Goal: Task Accomplishment & Management: Complete application form

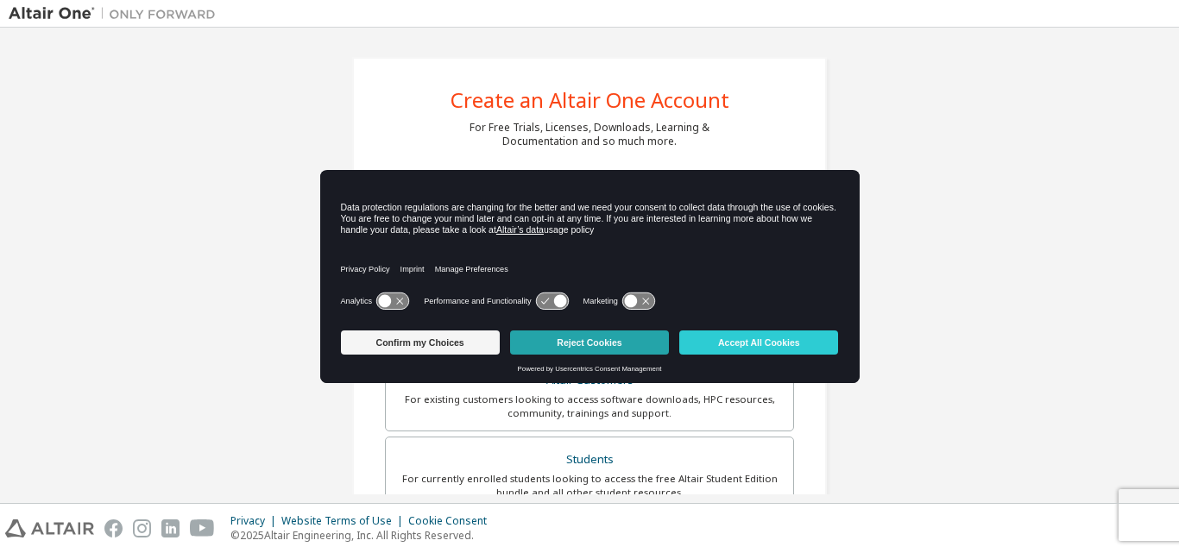
click at [545, 338] on button "Reject Cookies" at bounding box center [589, 342] width 159 height 24
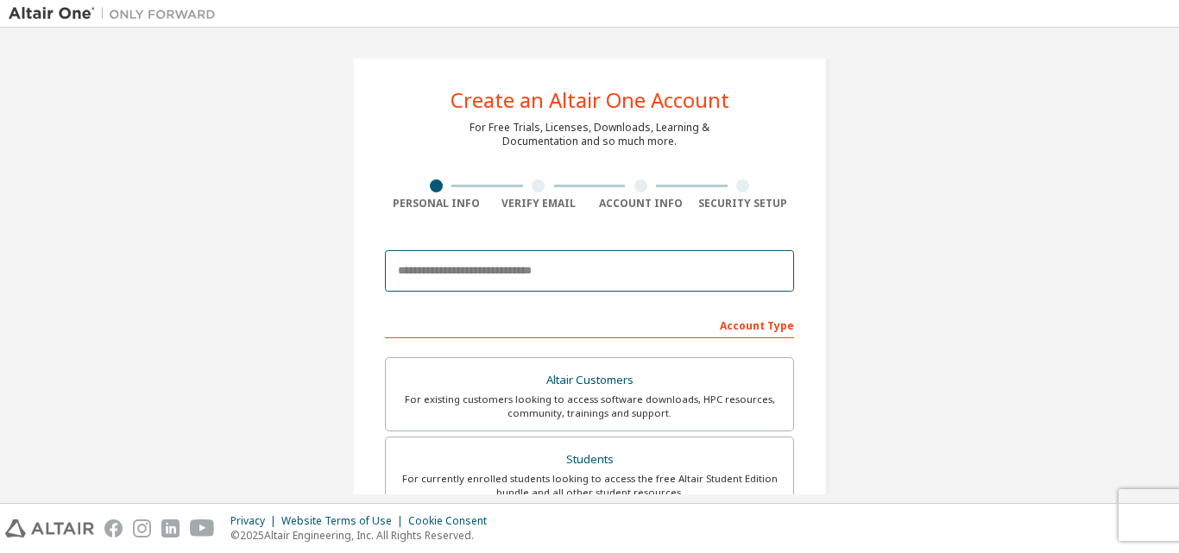
click at [526, 265] on input "email" at bounding box center [589, 270] width 409 height 41
type input "**********"
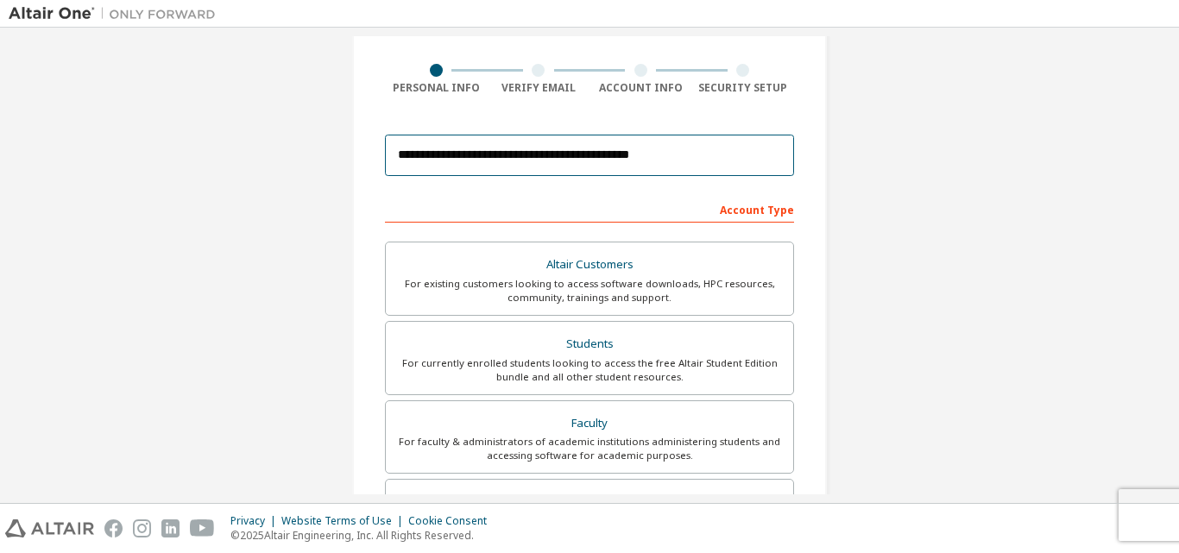
scroll to position [124, 0]
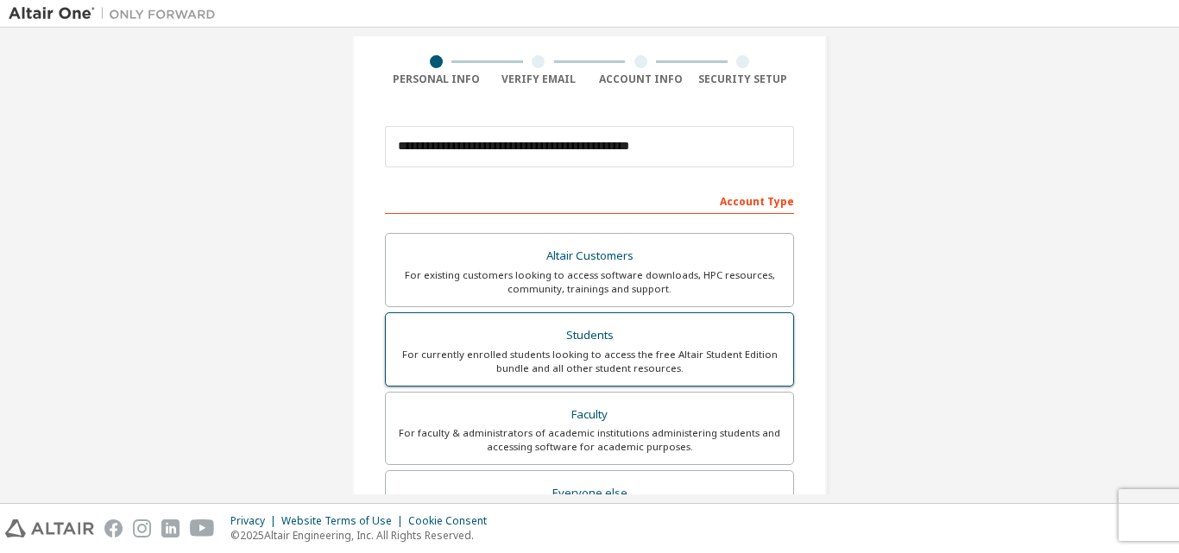
click at [574, 324] on div "Students" at bounding box center [589, 336] width 387 height 24
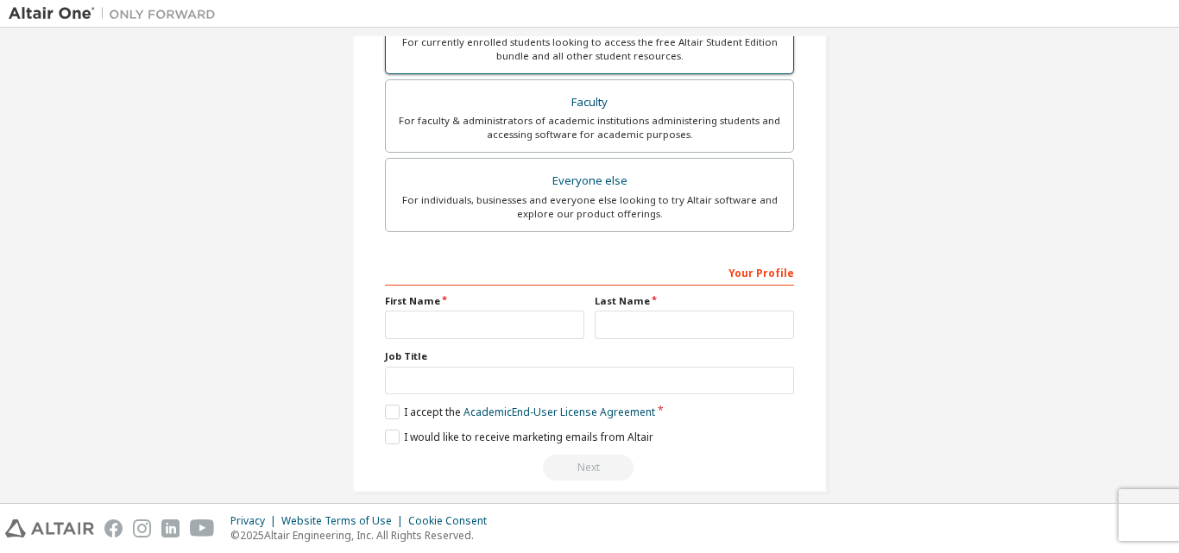
scroll to position [438, 0]
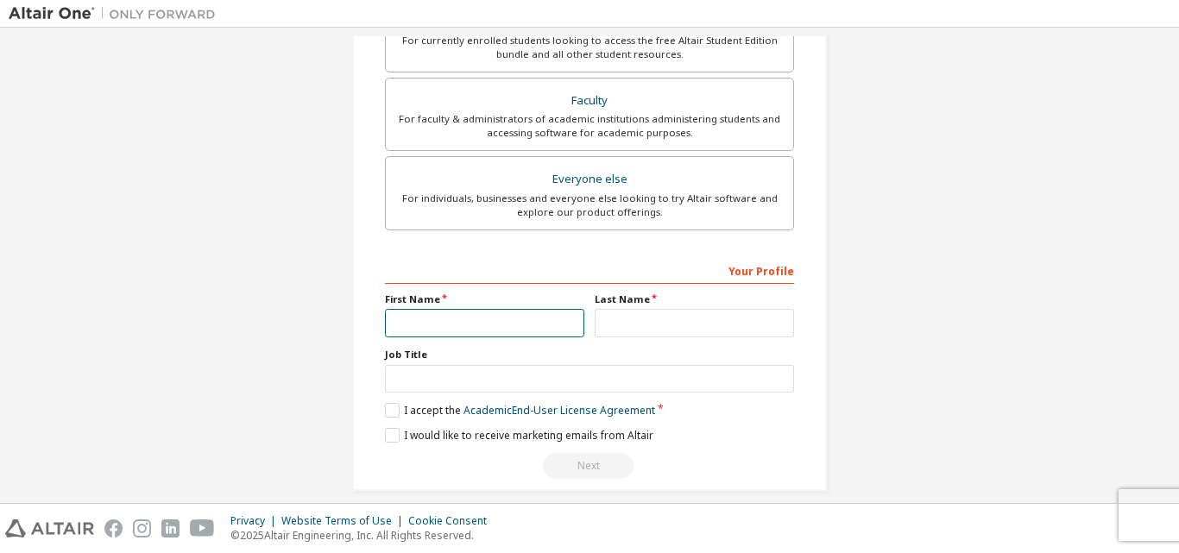
click at [482, 332] on input "text" at bounding box center [484, 323] width 199 height 28
type input "**********"
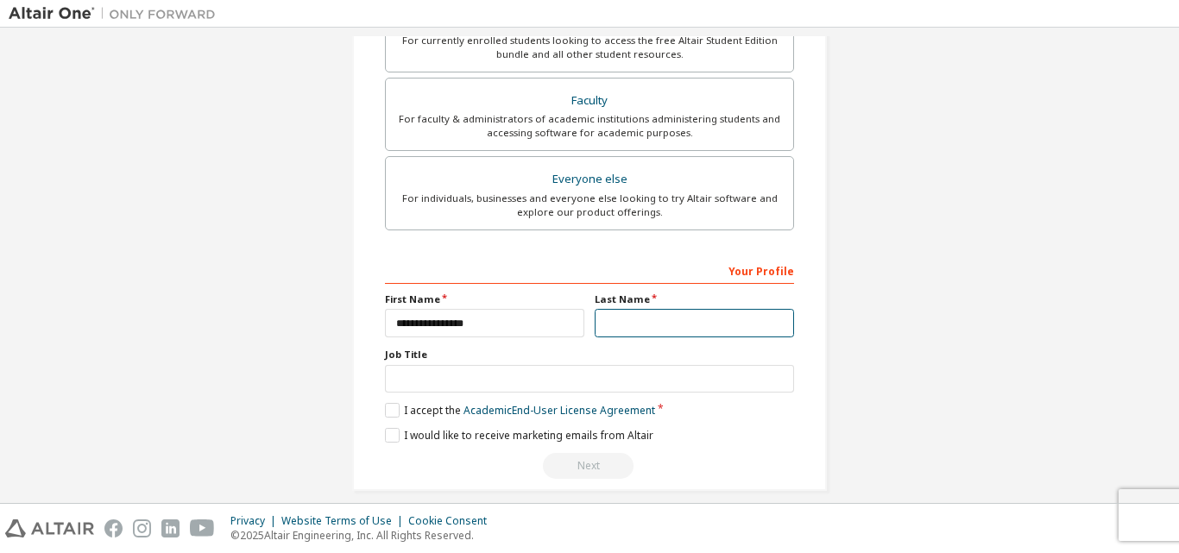
click at [618, 327] on input "text" at bounding box center [693, 323] width 199 height 28
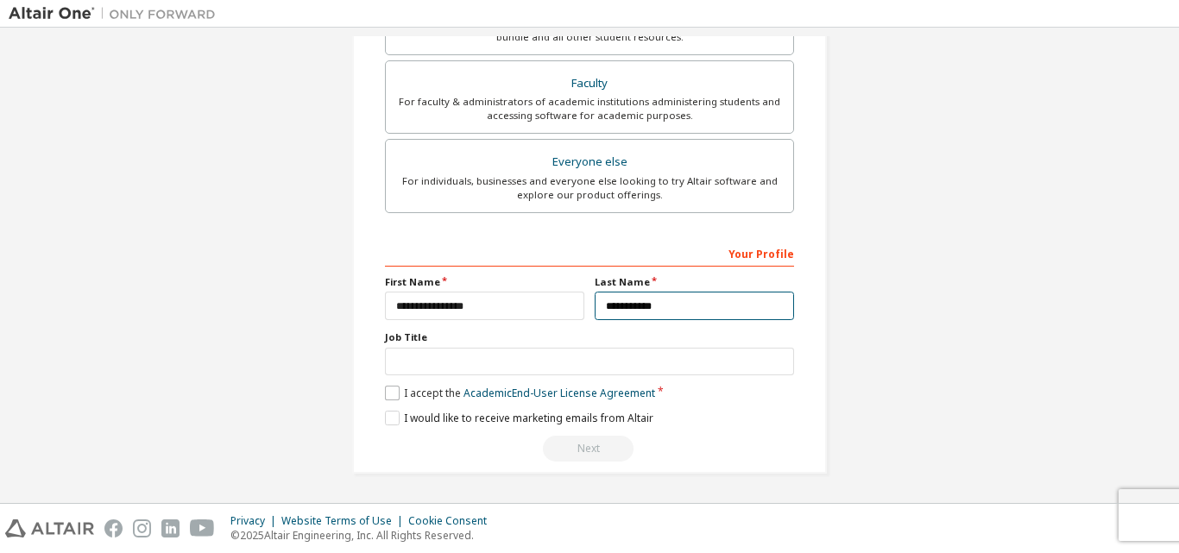
type input "**********"
click at [385, 399] on label "I accept the Academic End-User License Agreement" at bounding box center [520, 393] width 270 height 15
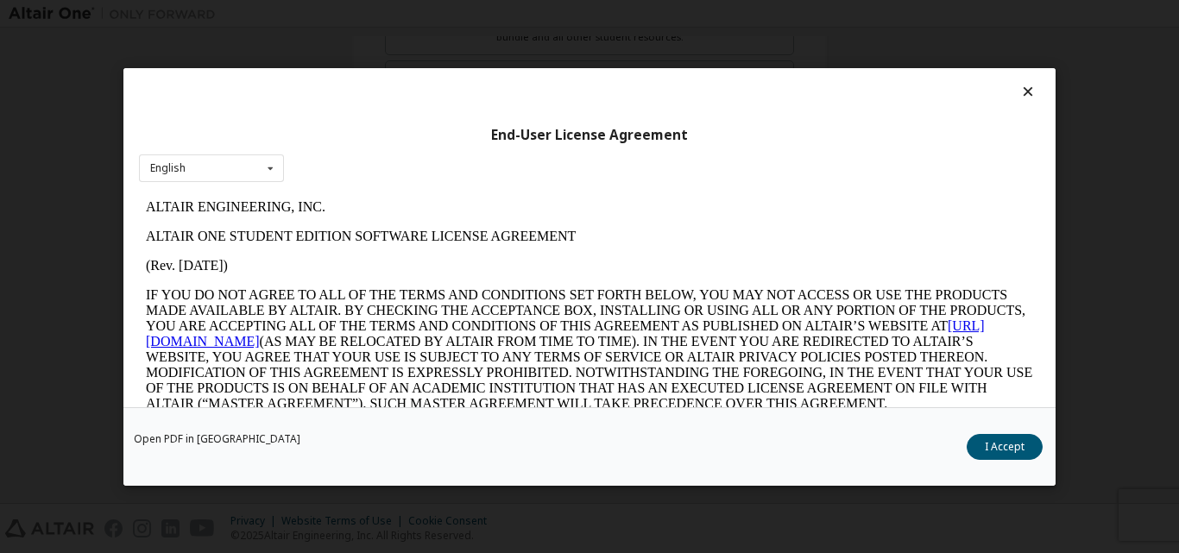
scroll to position [0, 0]
click at [1005, 441] on button "I Accept" at bounding box center [1004, 446] width 76 height 26
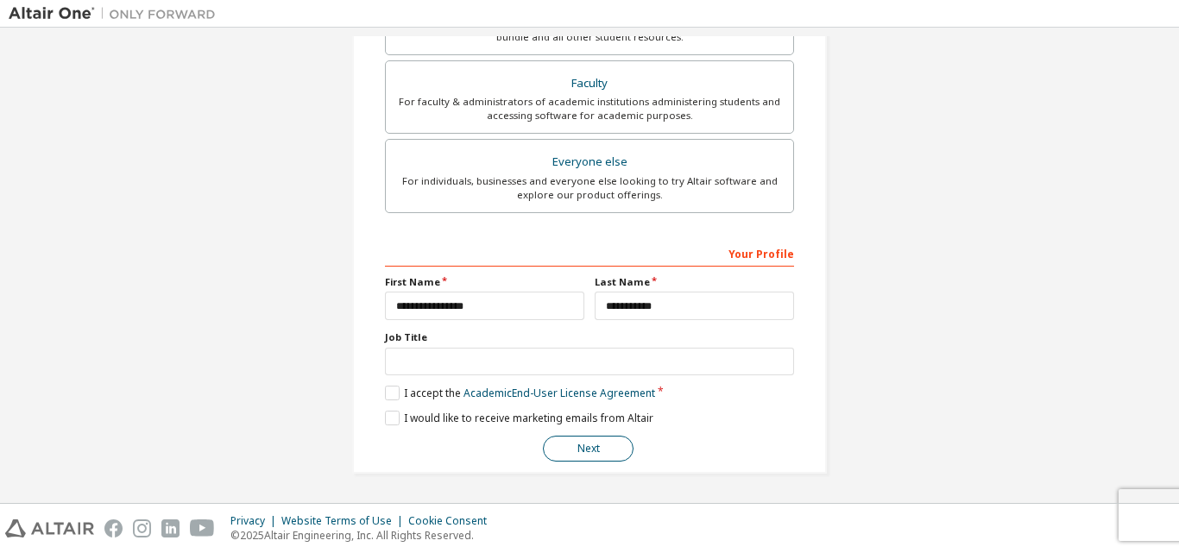
click at [592, 453] on button "Next" at bounding box center [588, 449] width 91 height 26
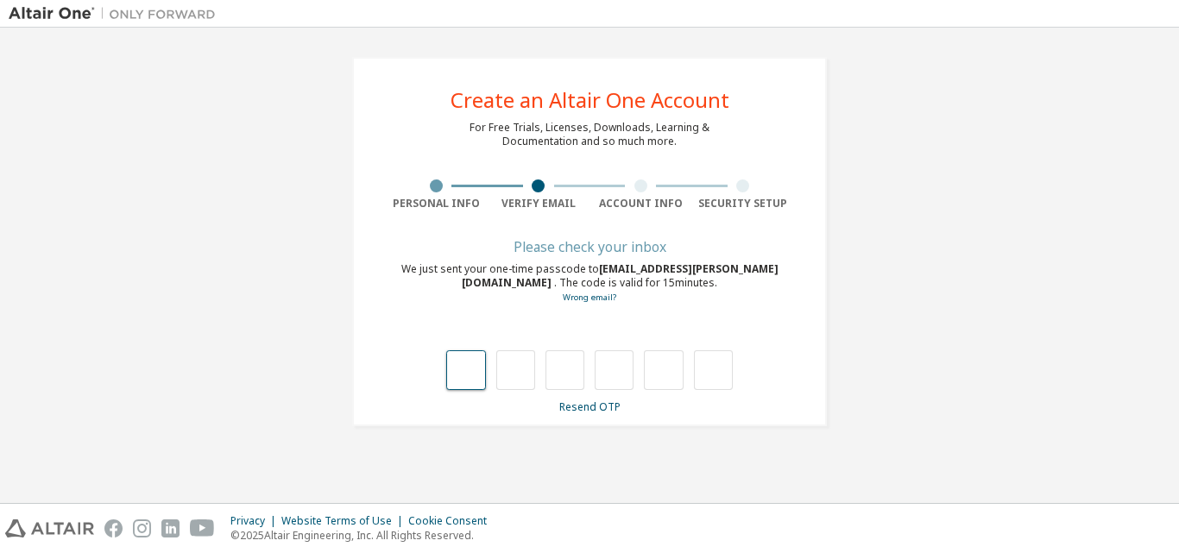
click at [465, 374] on input "text" at bounding box center [465, 370] width 39 height 40
type input "*"
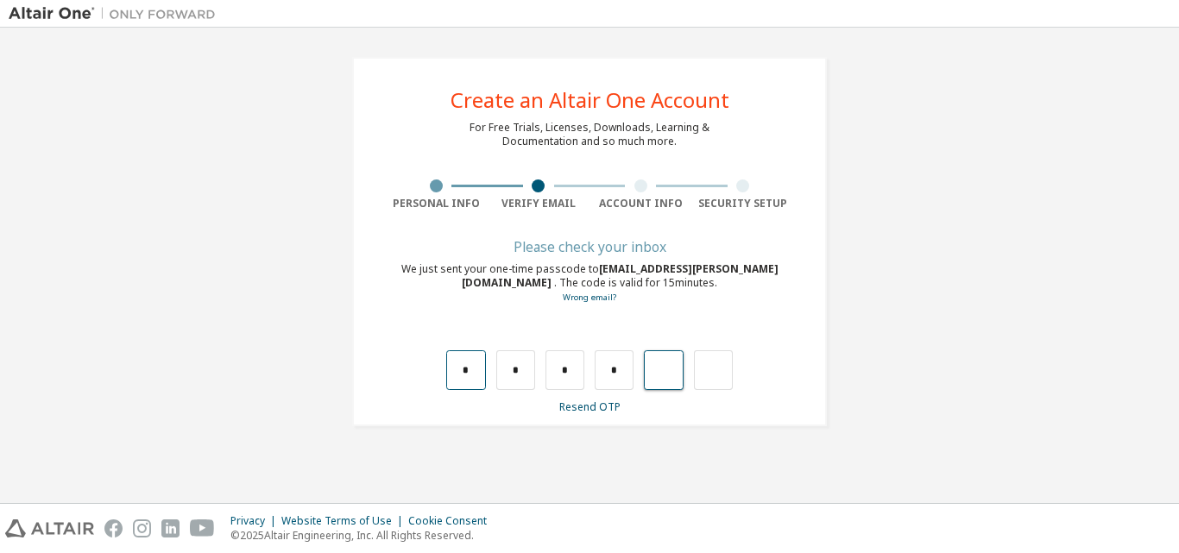
type input "*"
